Goal: Navigation & Orientation: Understand site structure

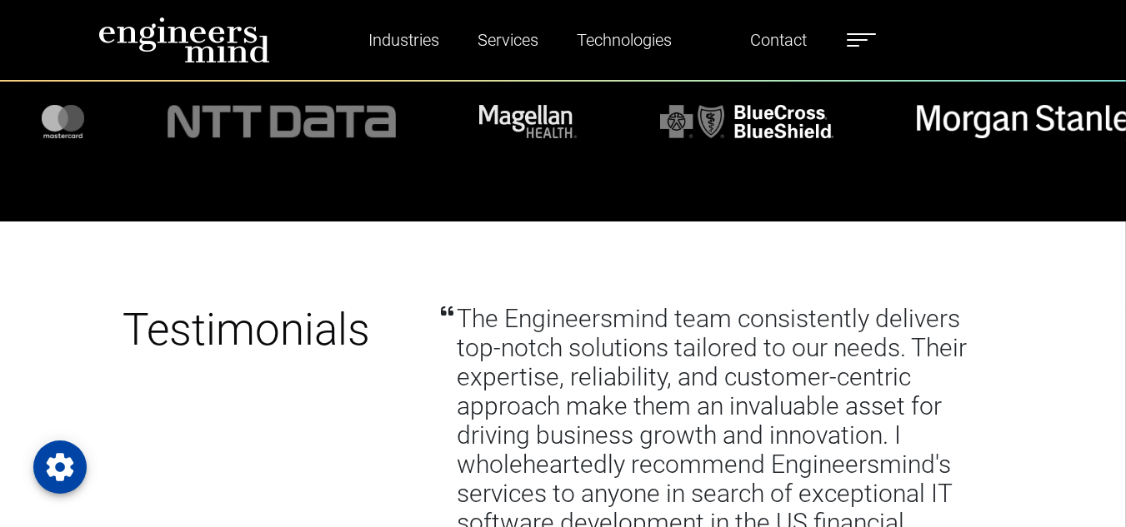
scroll to position [4250, 0]
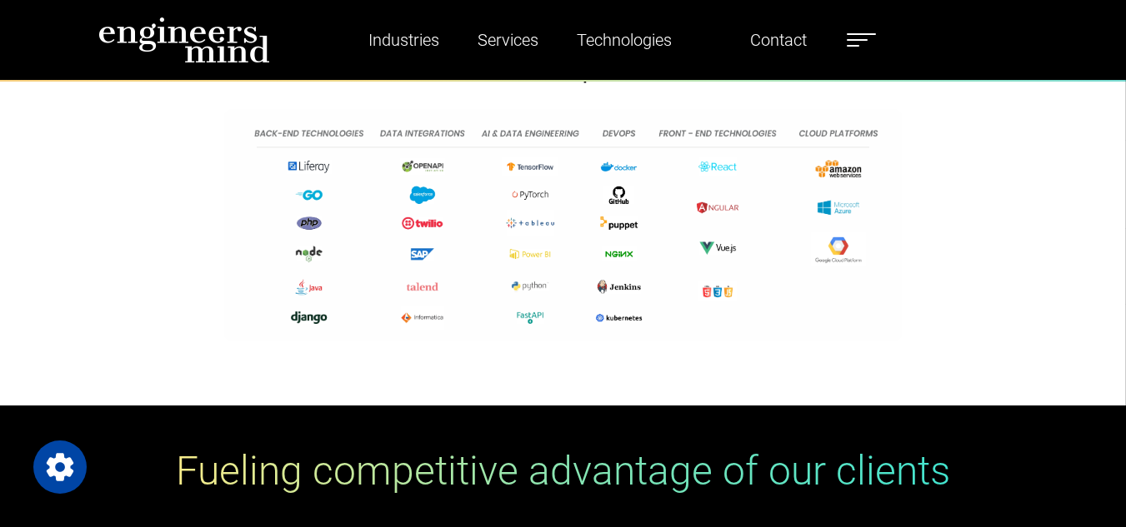
scroll to position [4352, 0]
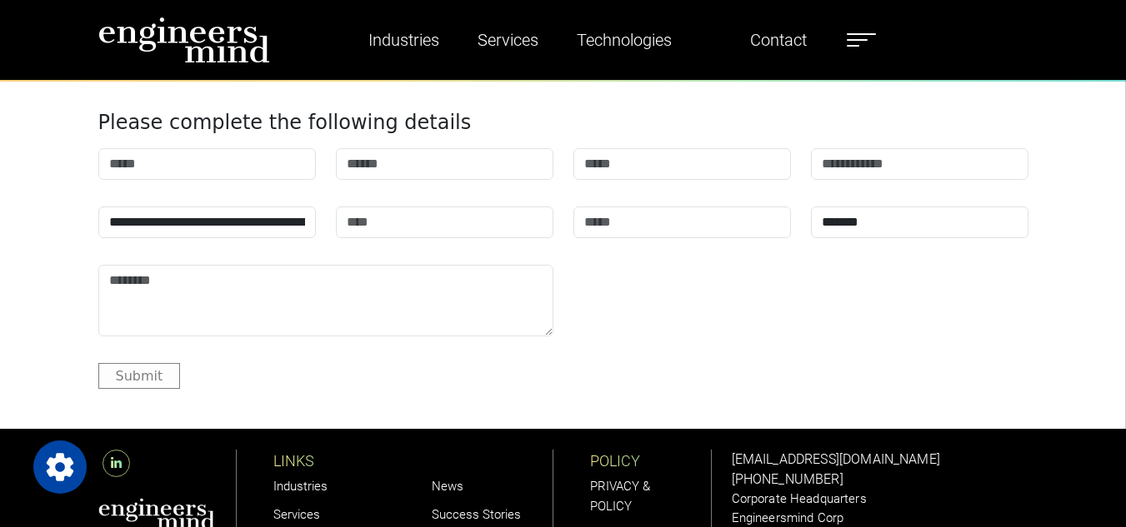
click at [157, 498] on img at bounding box center [156, 514] width 117 height 32
